Goal: Task Accomplishment & Management: Use online tool/utility

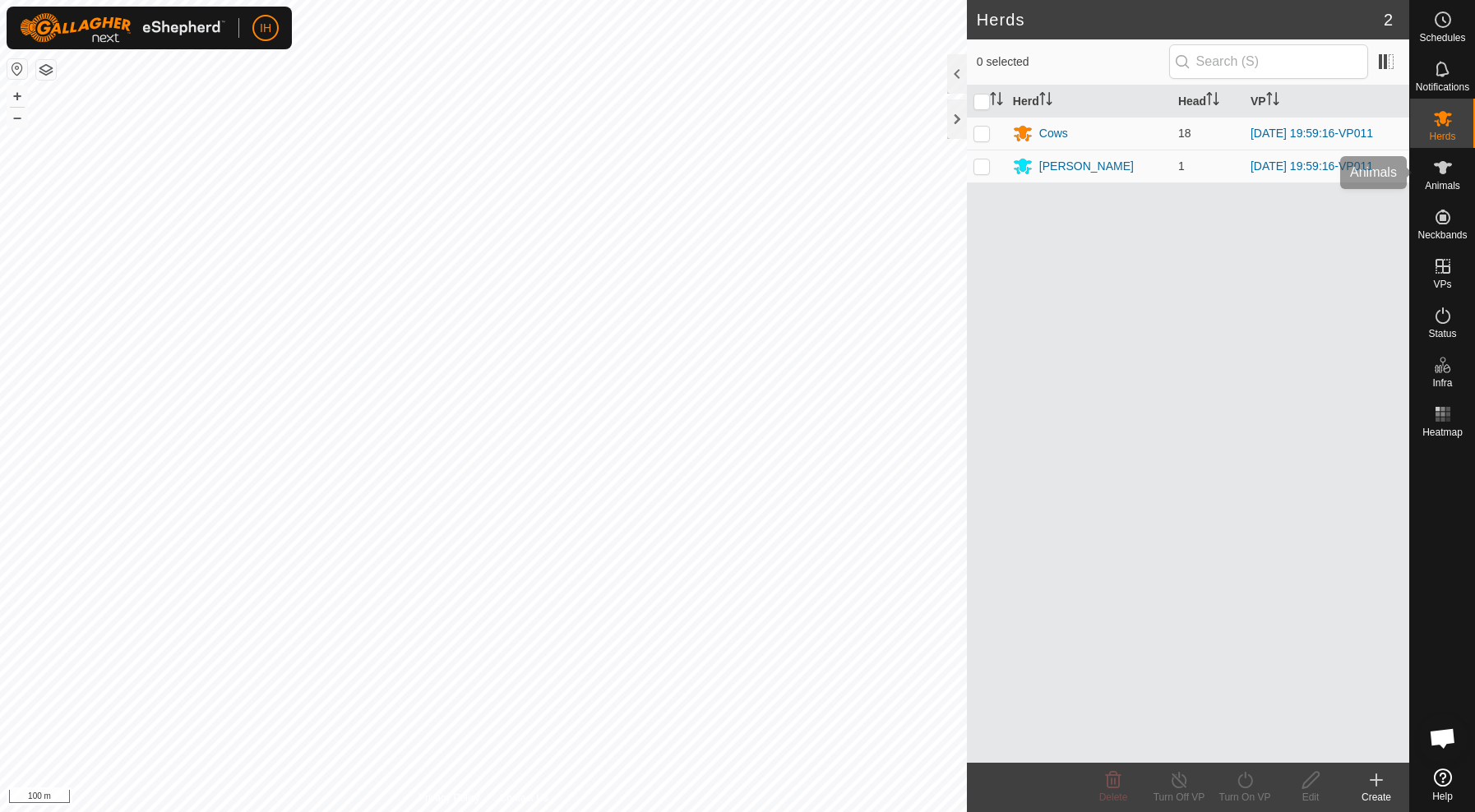
click at [1442, 174] on icon at bounding box center [1443, 168] width 18 height 13
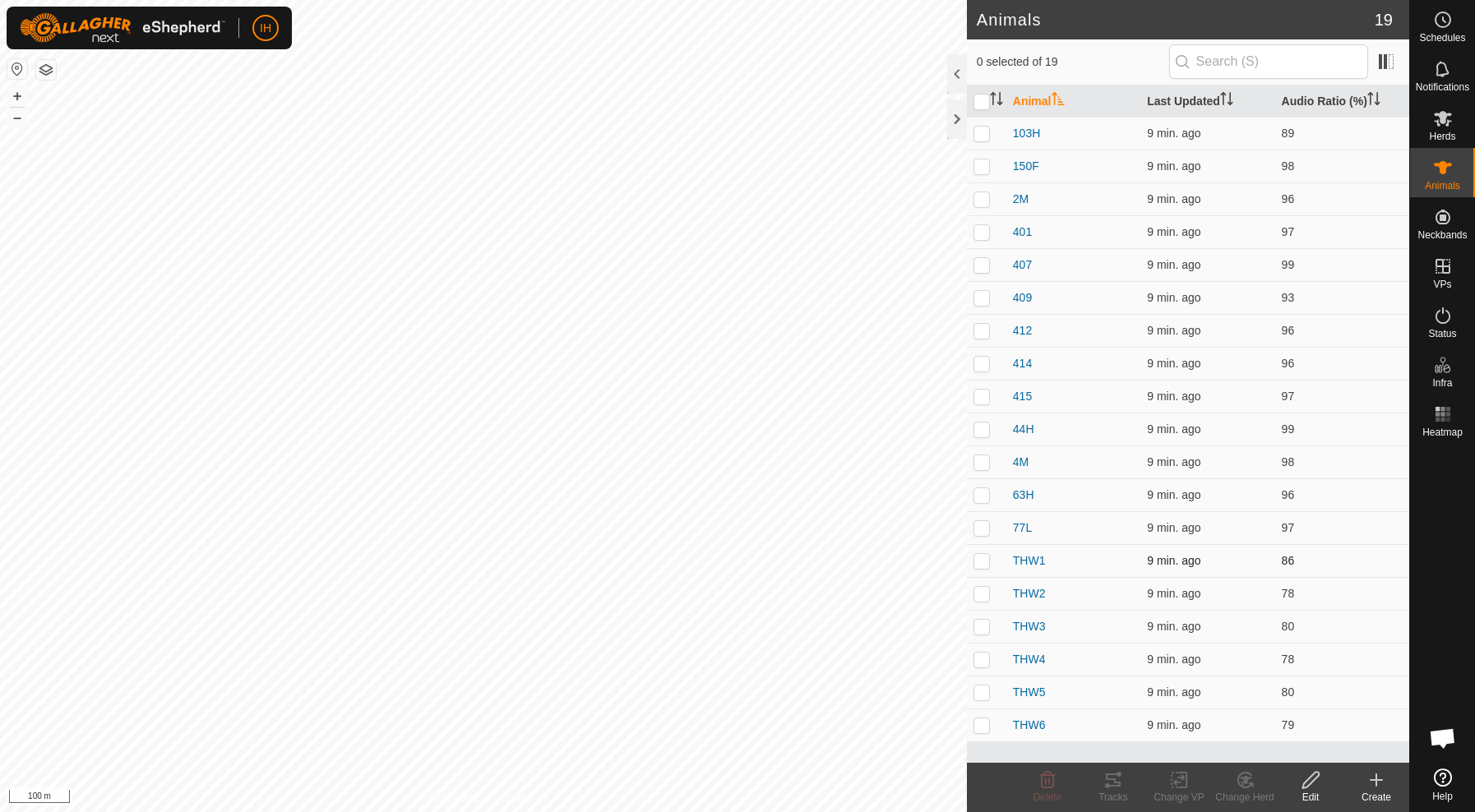
click at [985, 566] on p-checkbox at bounding box center [982, 561] width 17 height 13
checkbox input "true"
drag, startPoint x: 983, startPoint y: 593, endPoint x: 985, endPoint y: 619, distance: 26.1
click at [983, 597] on p-checkbox at bounding box center [982, 593] width 17 height 13
checkbox input "true"
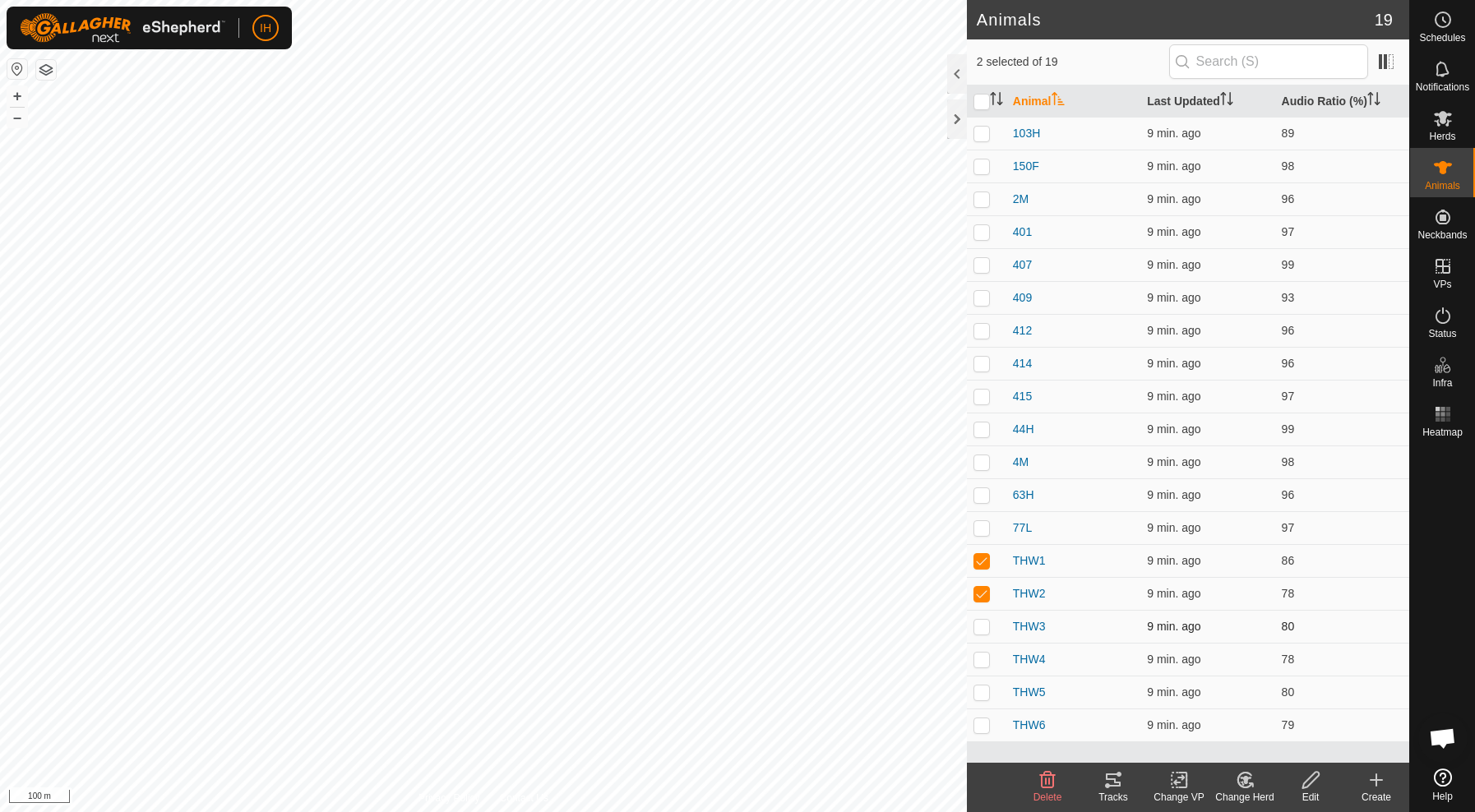
drag, startPoint x: 984, startPoint y: 626, endPoint x: 988, endPoint y: 638, distance: 12.6
click at [986, 629] on p-checkbox at bounding box center [982, 626] width 17 height 13
checkbox input "true"
drag, startPoint x: 984, startPoint y: 662, endPoint x: 985, endPoint y: 676, distance: 14.0
click at [984, 664] on p-checkbox at bounding box center [982, 659] width 17 height 13
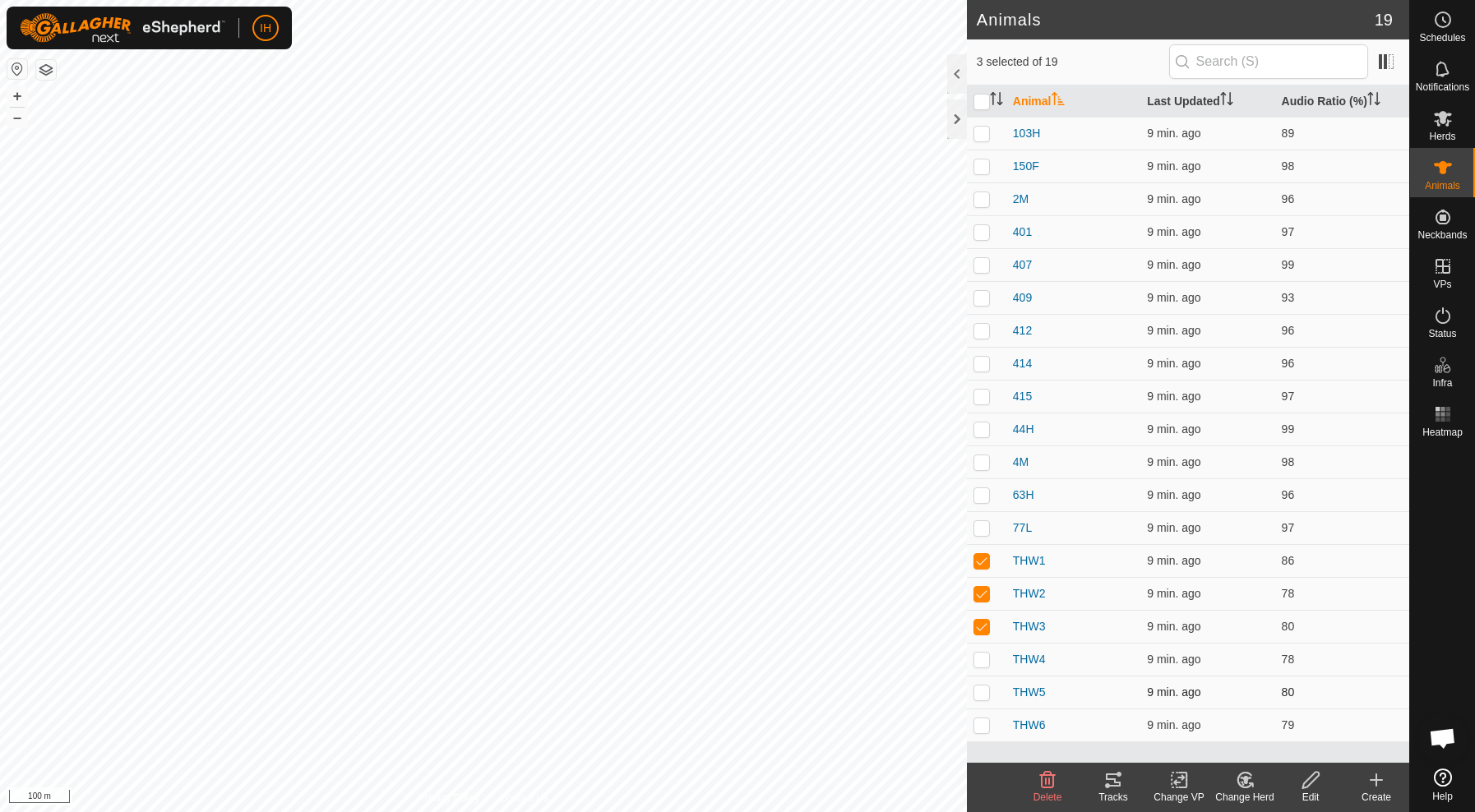
checkbox input "true"
drag, startPoint x: 984, startPoint y: 689, endPoint x: 986, endPoint y: 711, distance: 22.1
click at [985, 700] on td at bounding box center [986, 692] width 39 height 33
checkbox input "true"
click at [984, 725] on p-checkbox at bounding box center [982, 725] width 17 height 13
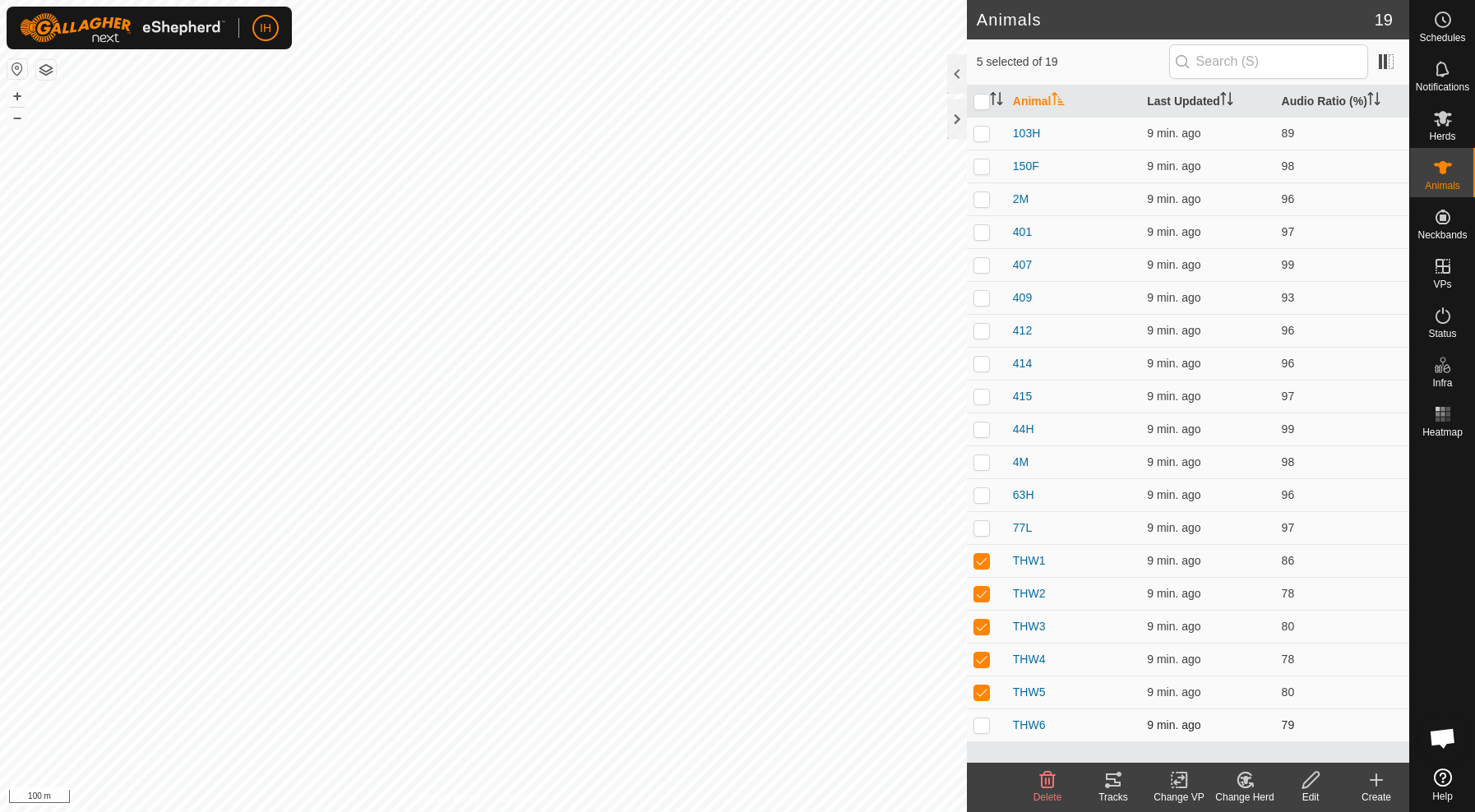
checkbox input "true"
click at [1107, 791] on div "Tracks" at bounding box center [1113, 797] width 65 height 15
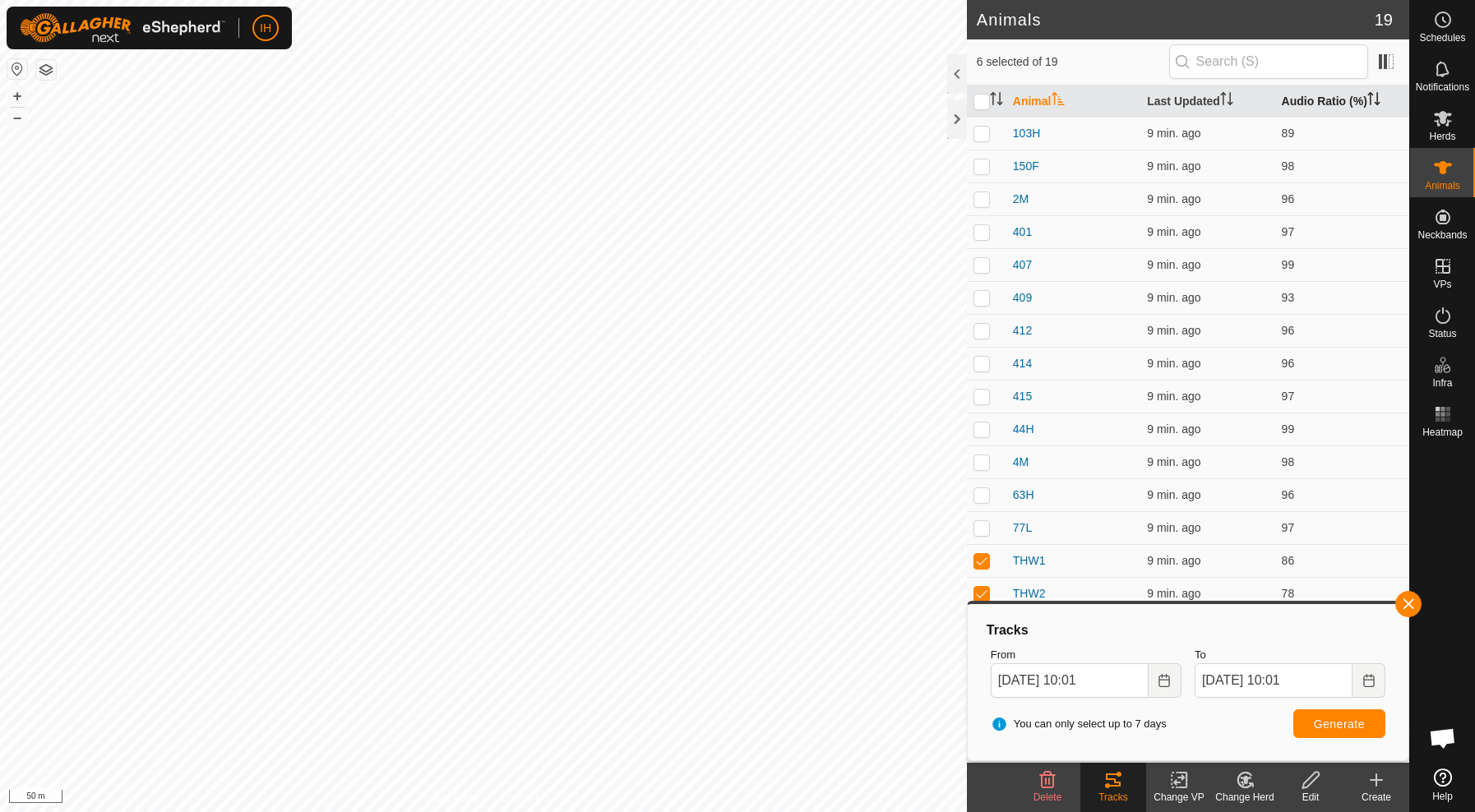
click at [1319, 93] on th "Audio Ratio (%)" at bounding box center [1342, 101] width 134 height 32
drag, startPoint x: 984, startPoint y: 263, endPoint x: 984, endPoint y: 246, distance: 17.0
click at [984, 263] on p-checkbox at bounding box center [982, 265] width 17 height 13
checkbox input "false"
drag, startPoint x: 982, startPoint y: 232, endPoint x: 982, endPoint y: 209, distance: 23.0
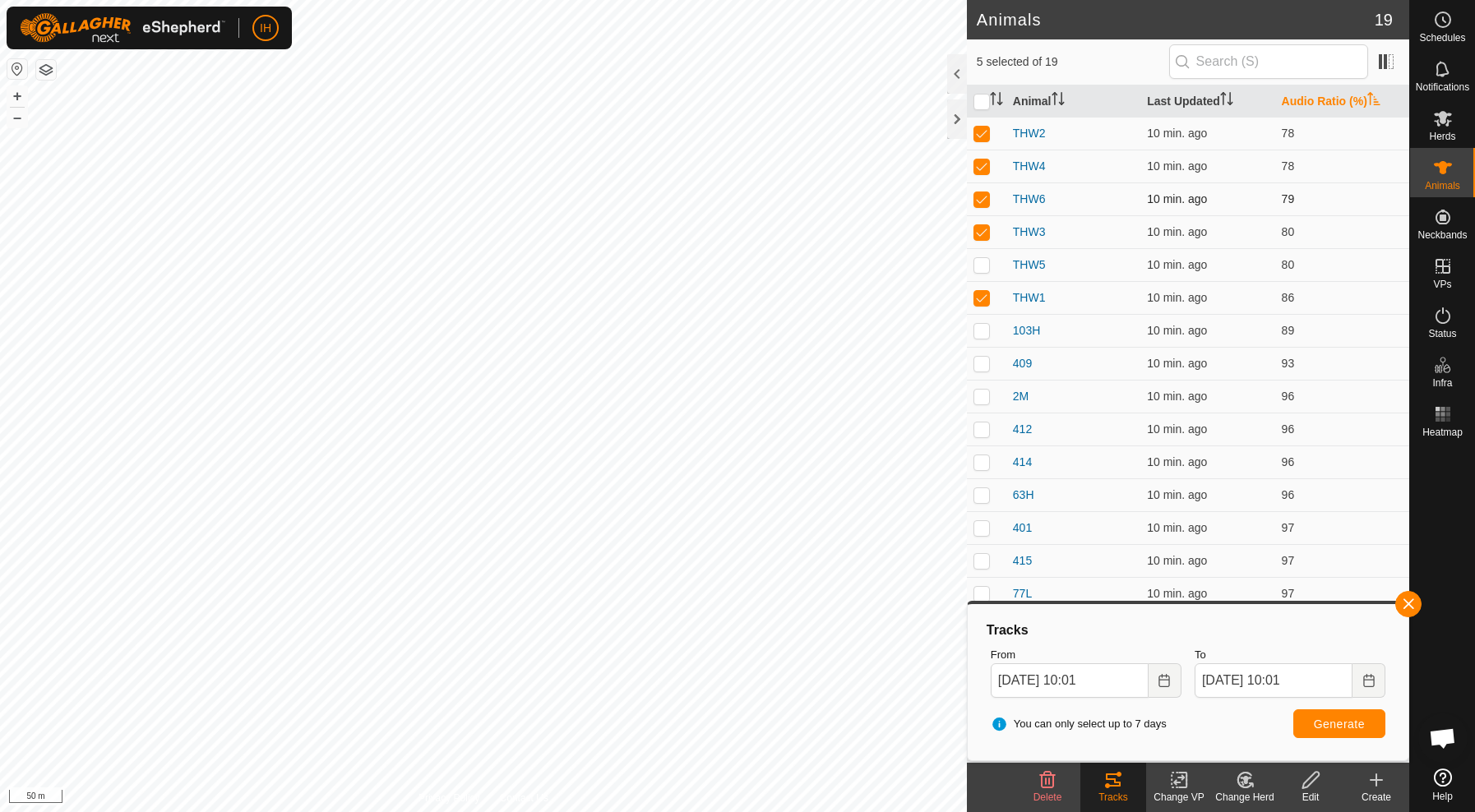
click at [983, 228] on p-checkbox at bounding box center [982, 231] width 17 height 13
checkbox input "false"
drag, startPoint x: 982, startPoint y: 197, endPoint x: 981, endPoint y: 174, distance: 23.0
click at [982, 193] on p-checkbox at bounding box center [982, 198] width 17 height 13
checkbox input "false"
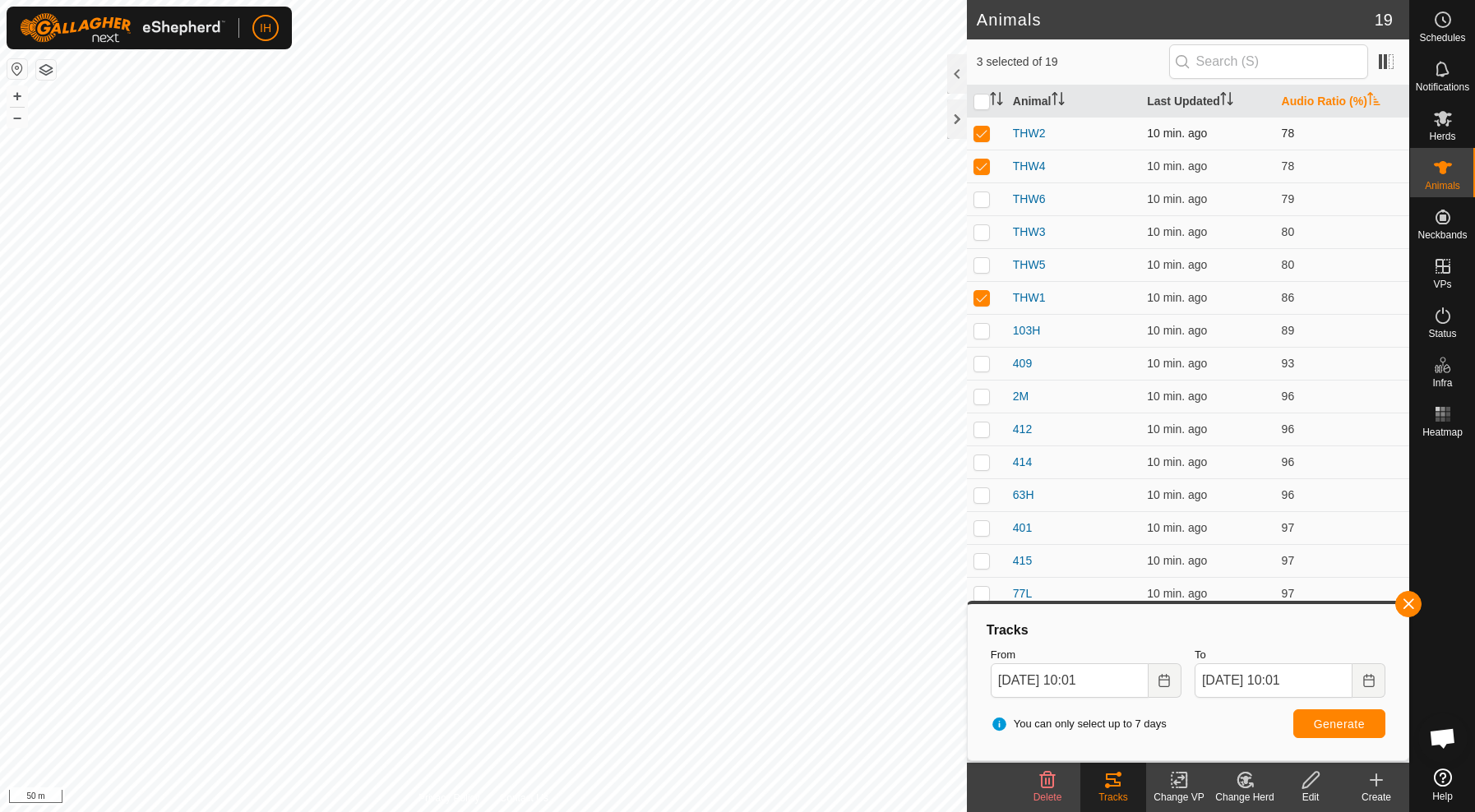
drag, startPoint x: 981, startPoint y: 169, endPoint x: 983, endPoint y: 132, distance: 37.1
click at [981, 165] on p-checkbox at bounding box center [982, 166] width 17 height 13
checkbox input "false"
click at [983, 132] on p-checkbox at bounding box center [982, 133] width 17 height 13
checkbox input "false"
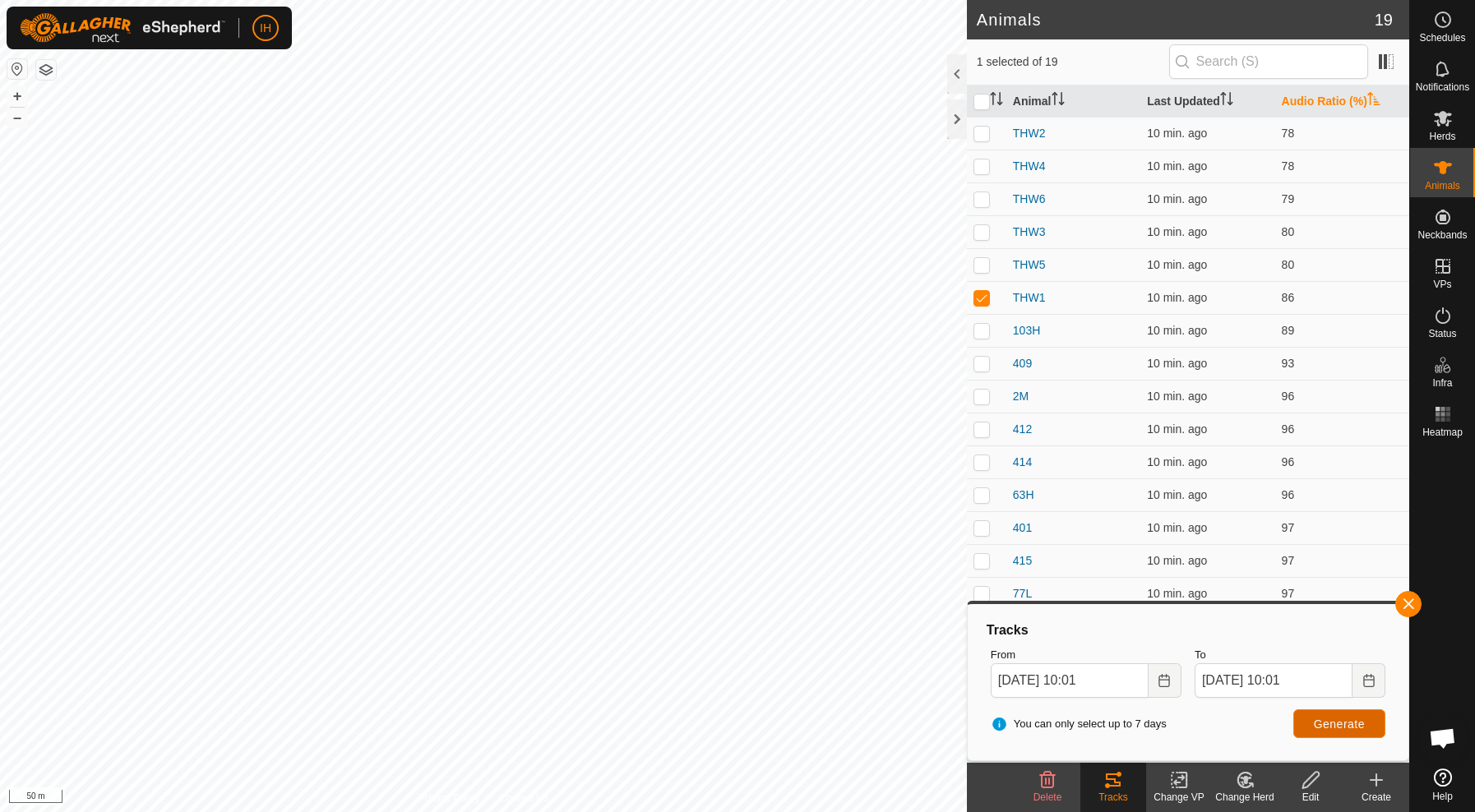
click at [1341, 730] on button "Generate" at bounding box center [1339, 724] width 92 height 29
